Goal: Information Seeking & Learning: Check status

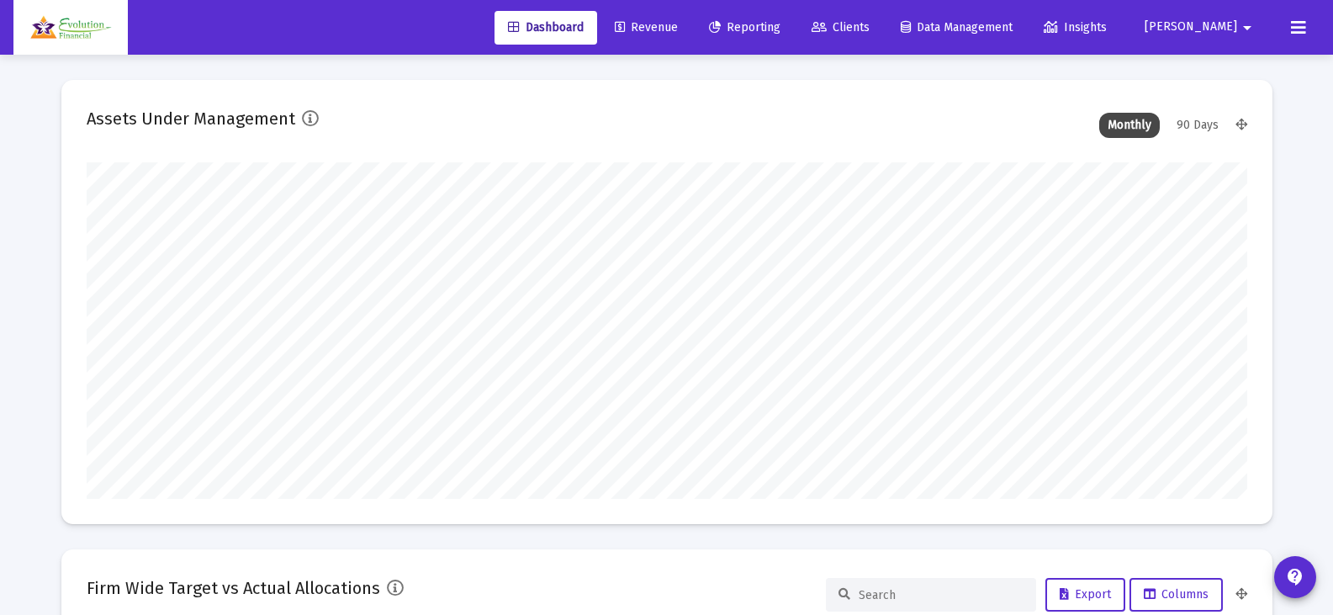
scroll to position [336, 625]
type input "[DATE]"
type input "[EMAIL_ADDRESS][DOMAIN_NAME]"
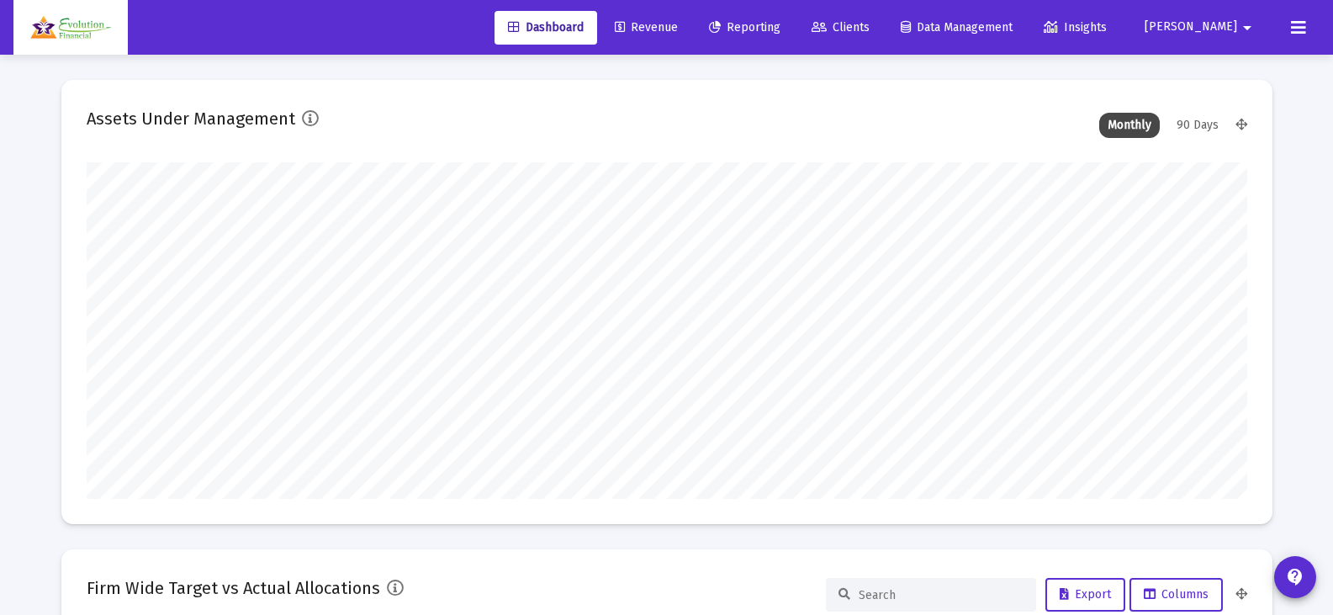
click at [780, 25] on span "Reporting" at bounding box center [744, 27] width 71 height 14
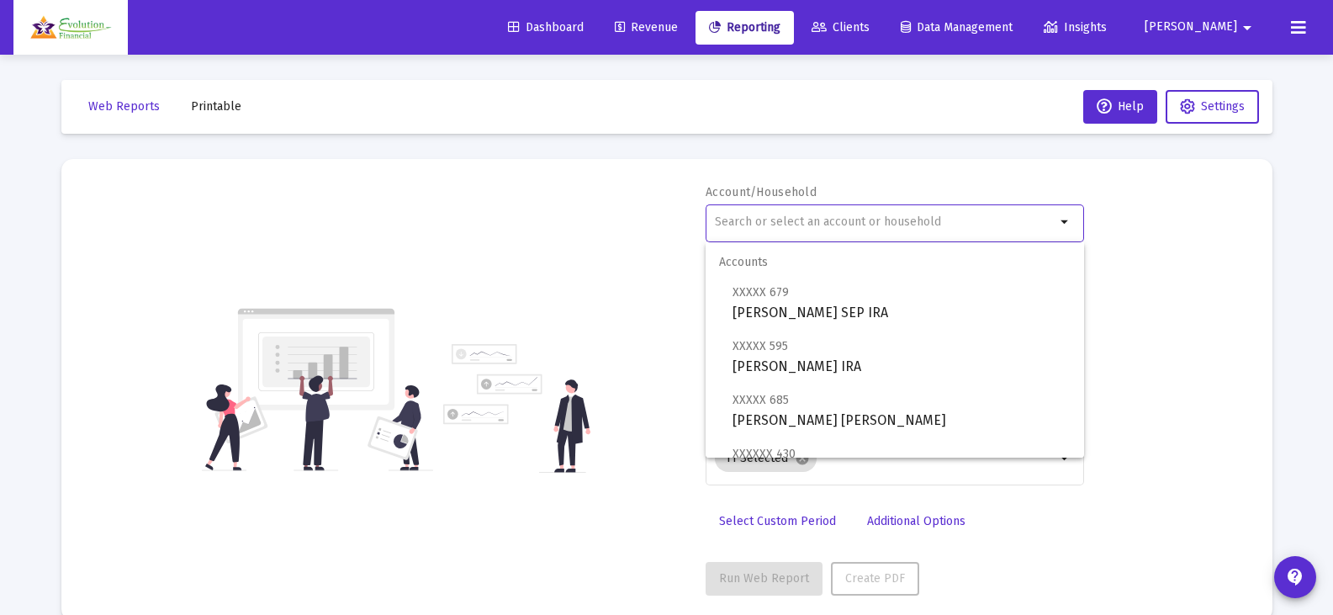
click at [992, 216] on input "text" at bounding box center [885, 221] width 341 height 13
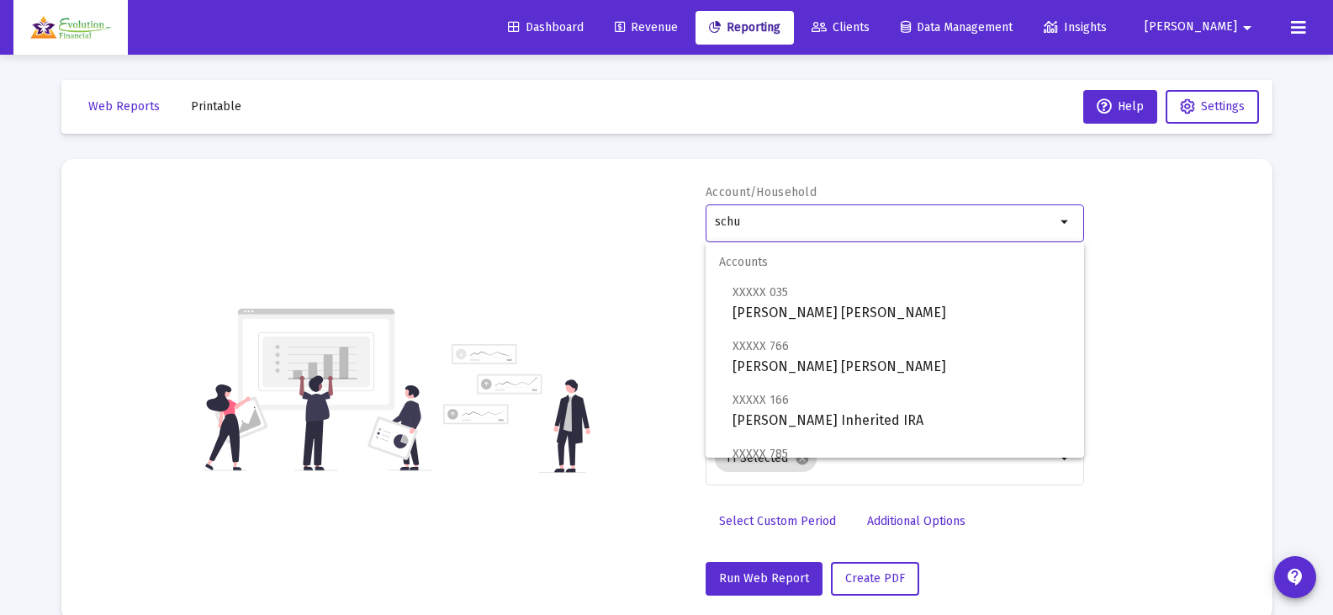
scroll to position [121, 0]
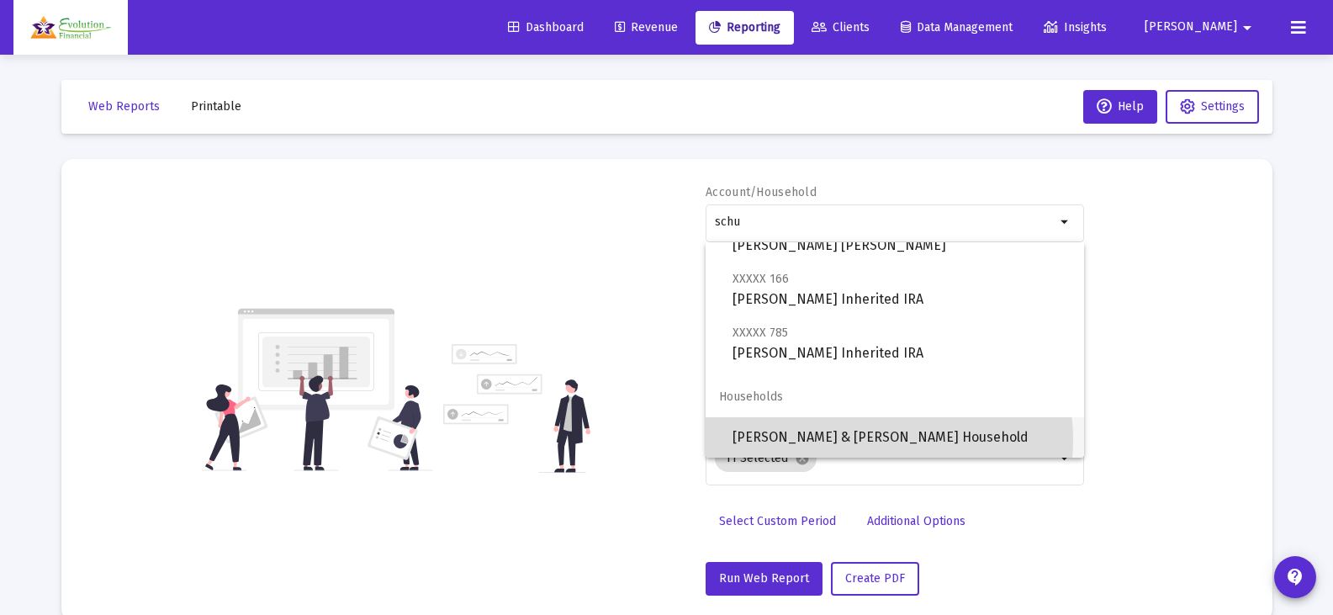
click at [875, 440] on span "[PERSON_NAME] & [PERSON_NAME] Household" at bounding box center [901, 437] width 338 height 40
type input "[PERSON_NAME] & [PERSON_NAME] Household"
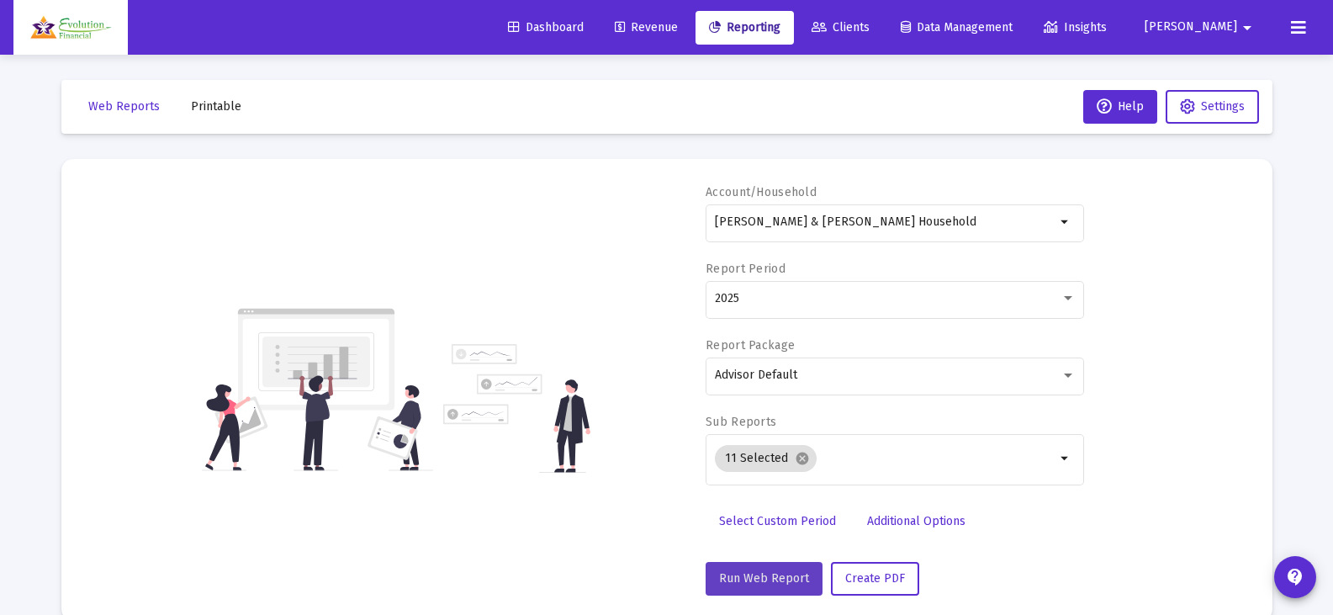
click at [779, 564] on button "Run Web Report" at bounding box center [764, 579] width 117 height 34
select select "View all"
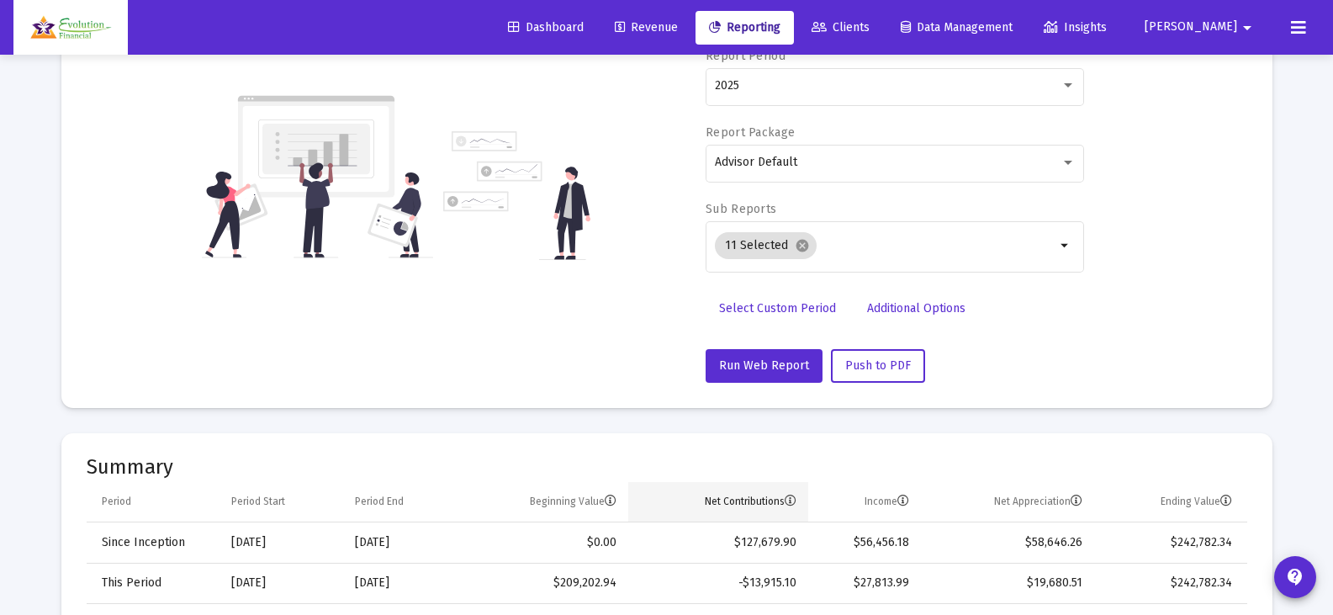
scroll to position [420, 0]
